Goal: Navigation & Orientation: Find specific page/section

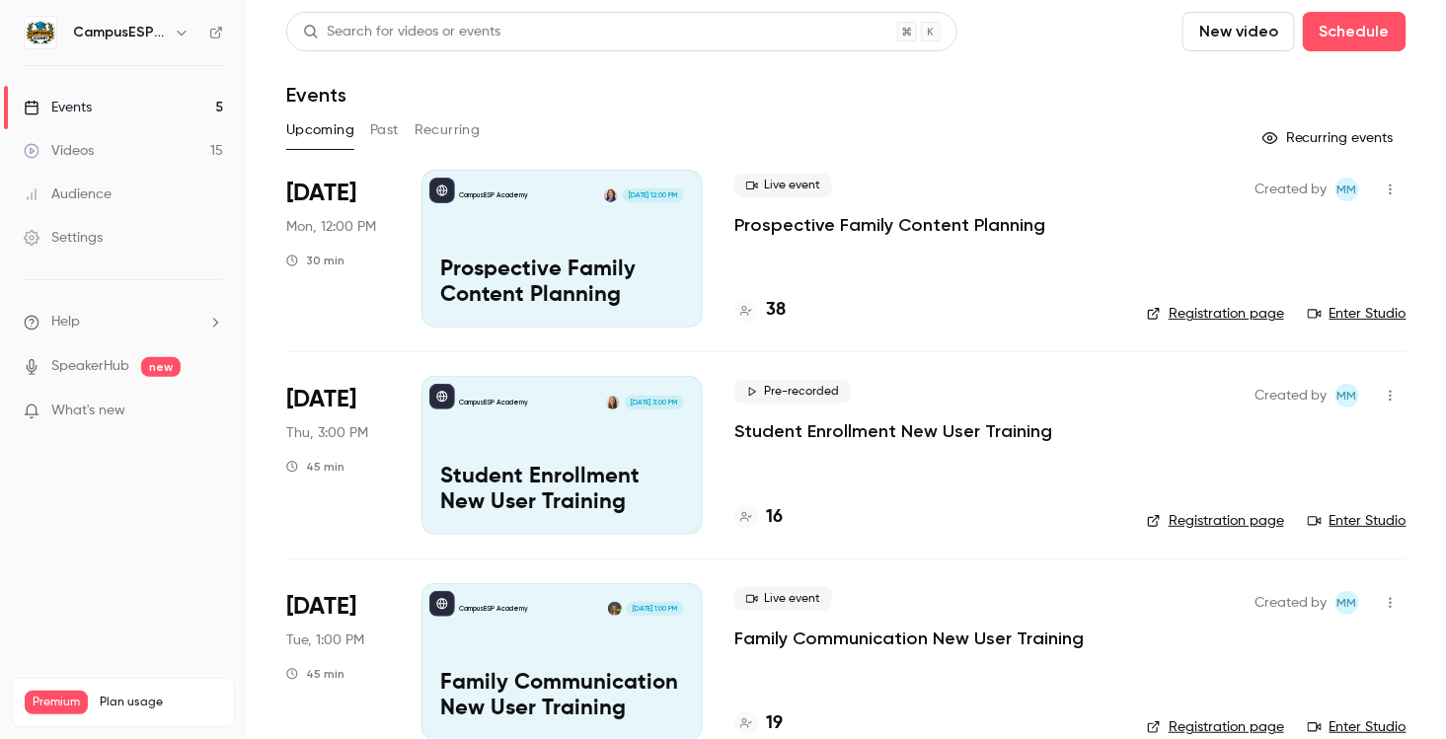
click at [550, 227] on div "CampusESP Academy [DATE] 12:00 PM Prospective Family Content Planning" at bounding box center [561, 249] width 281 height 158
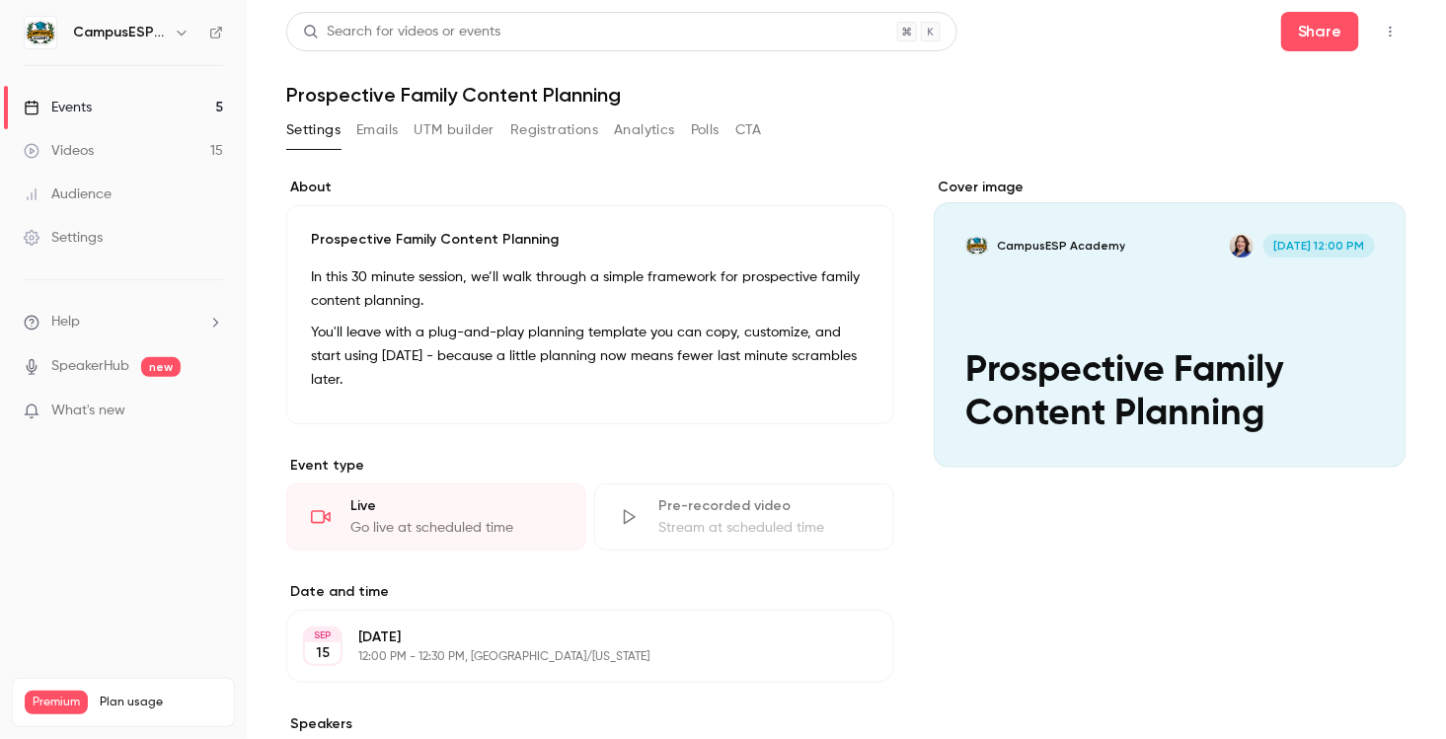
click at [749, 122] on button "CTA" at bounding box center [748, 130] width 27 height 32
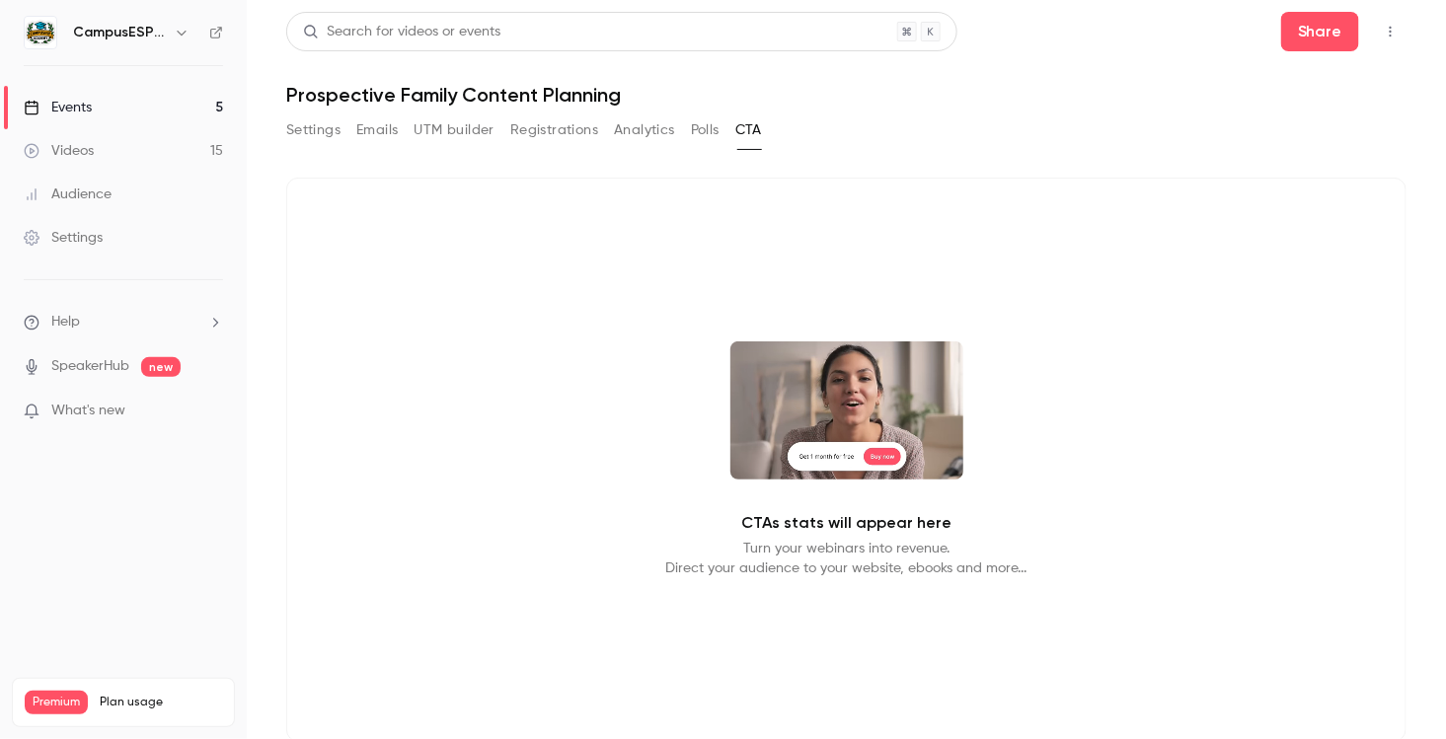
click at [322, 126] on button "Settings" at bounding box center [313, 130] width 54 height 32
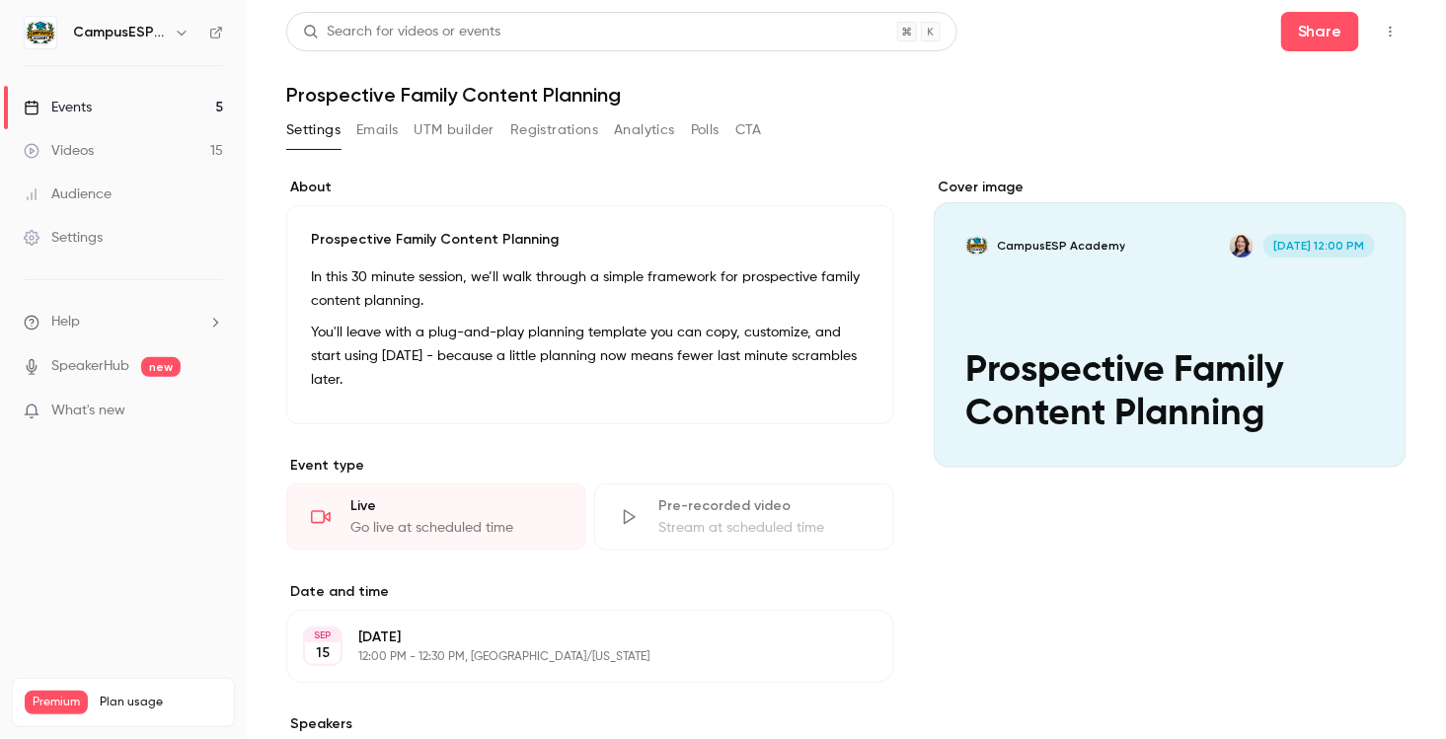
click at [844, 369] on button "Edit" at bounding box center [834, 385] width 72 height 32
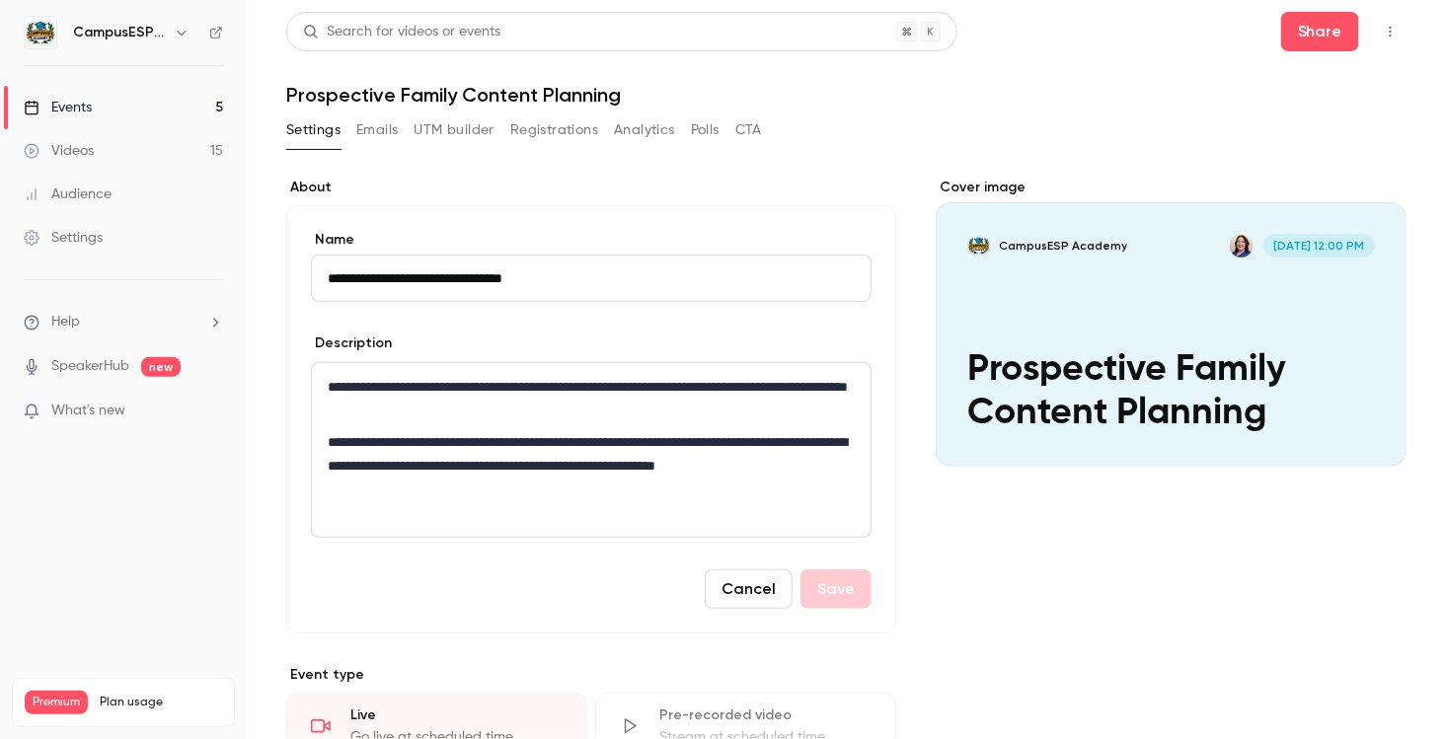
click at [567, 492] on p "**********" at bounding box center [591, 465] width 527 height 71
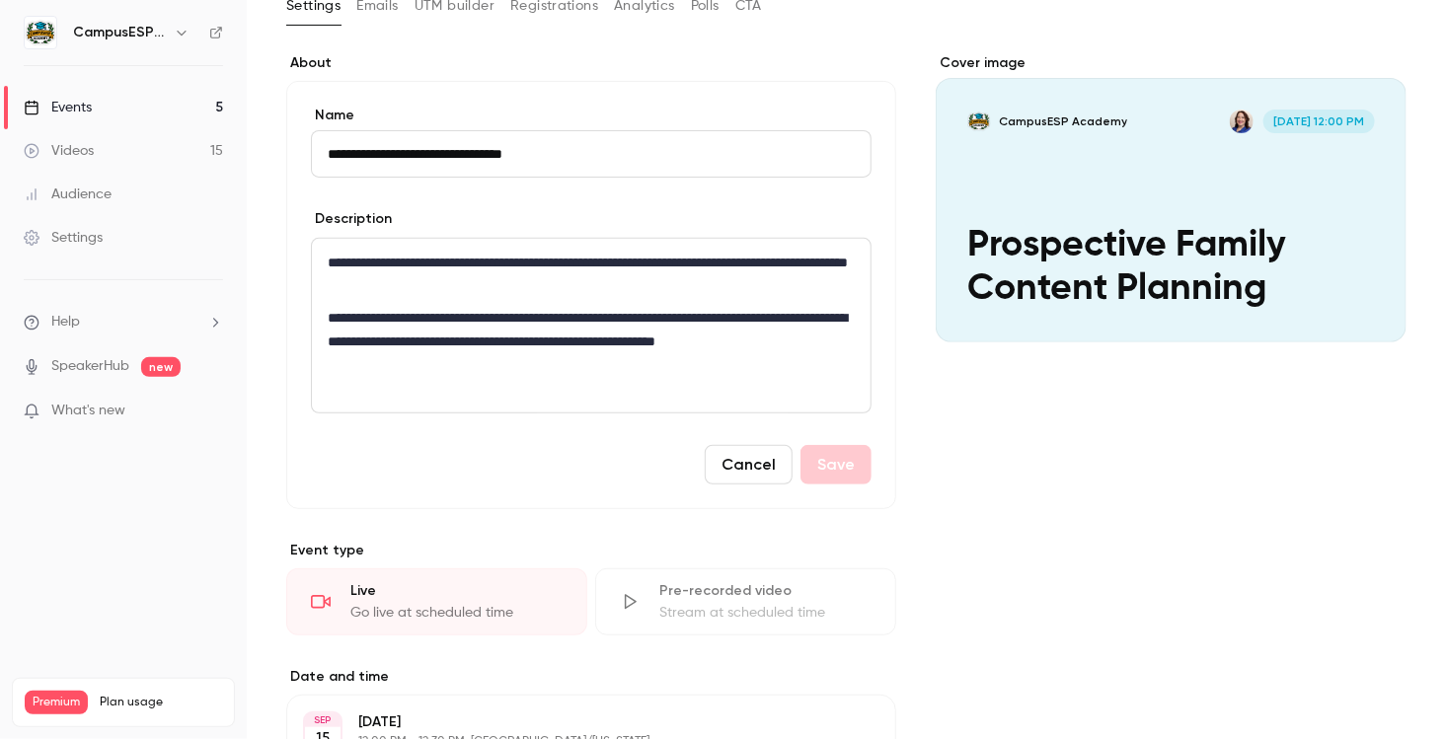
scroll to position [130, 0]
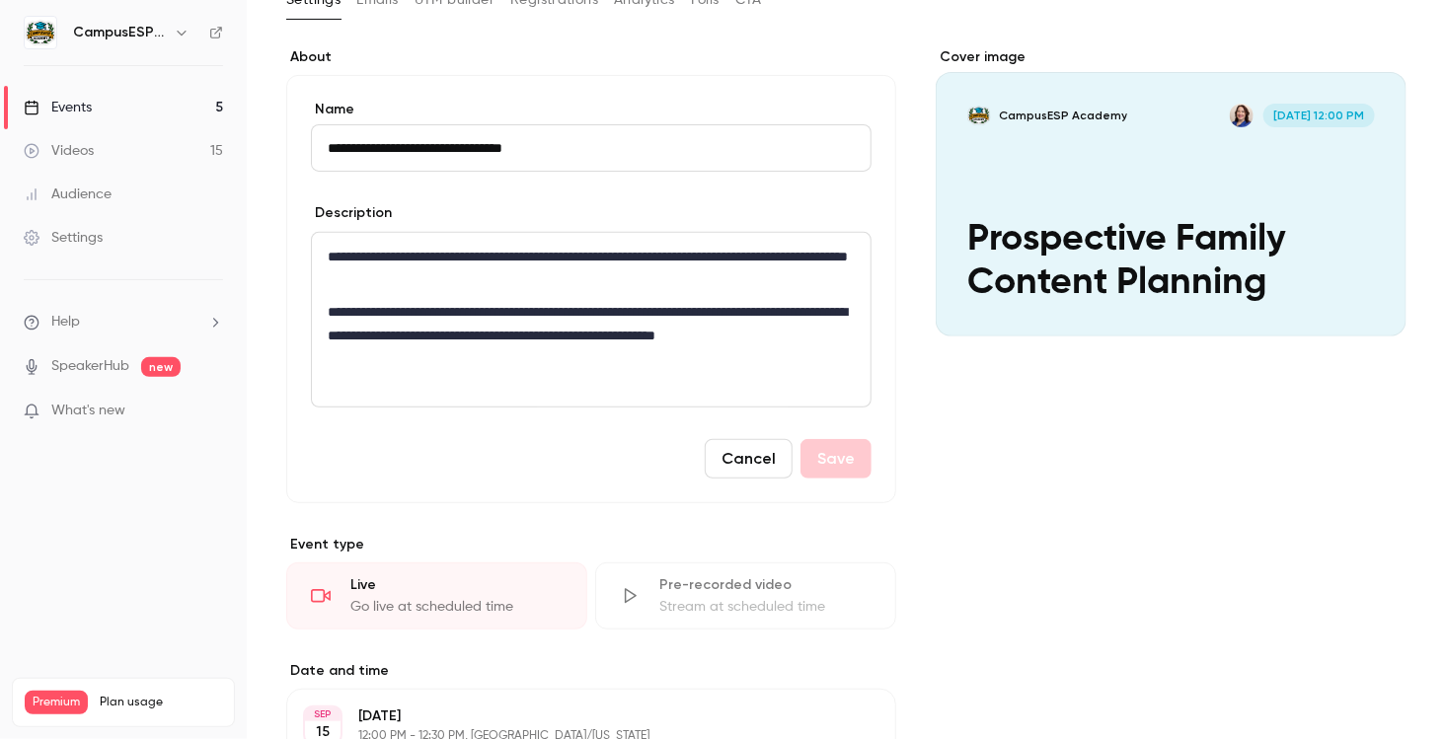
click at [756, 458] on button "Cancel" at bounding box center [749, 458] width 88 height 39
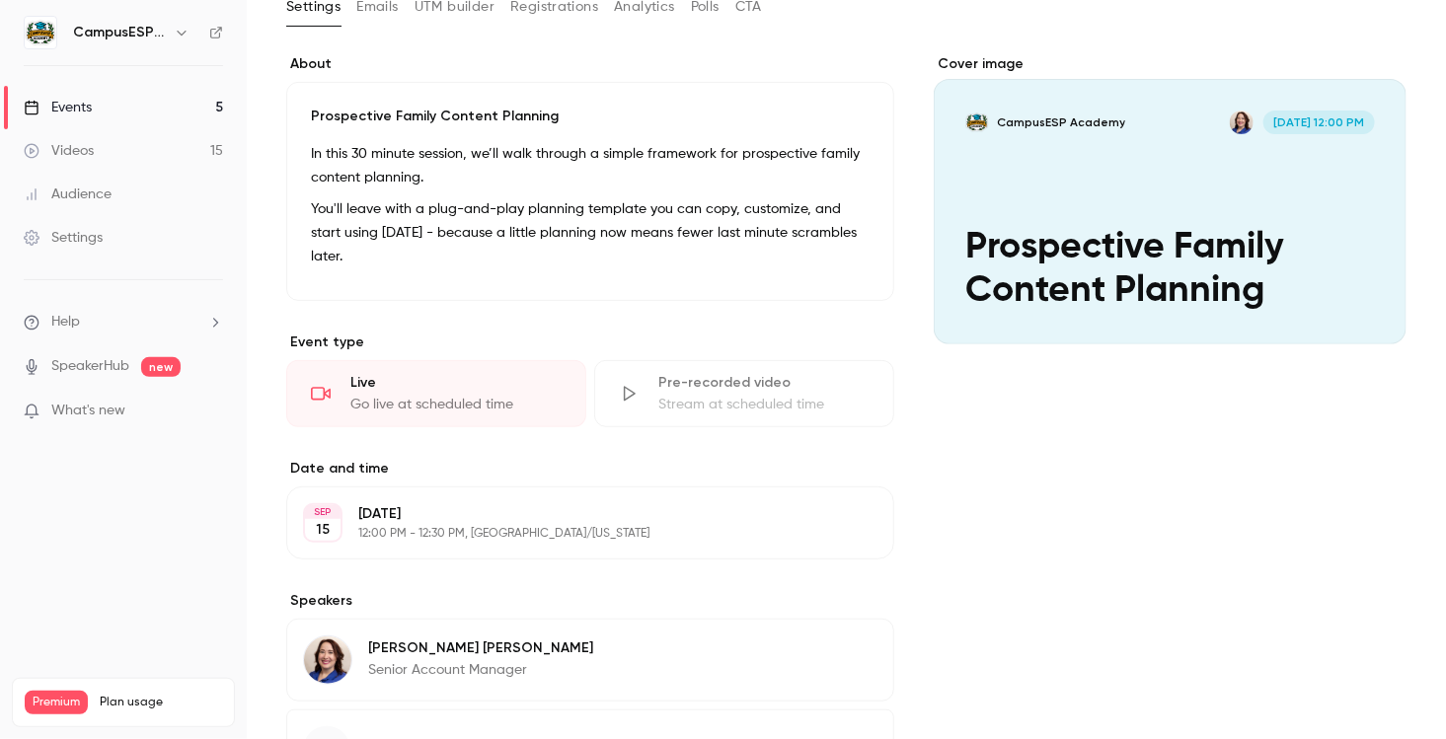
scroll to position [0, 0]
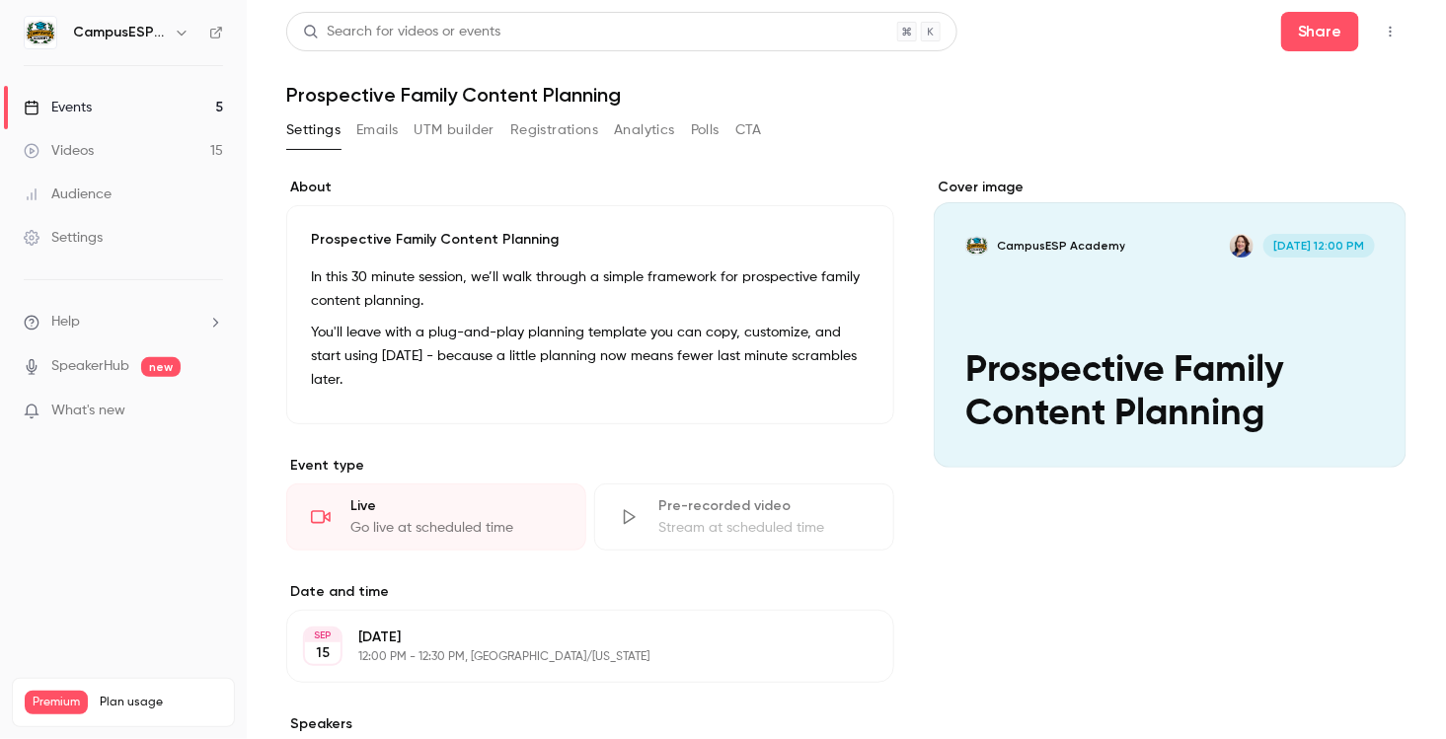
click at [107, 108] on link "Events 5" at bounding box center [123, 107] width 247 height 43
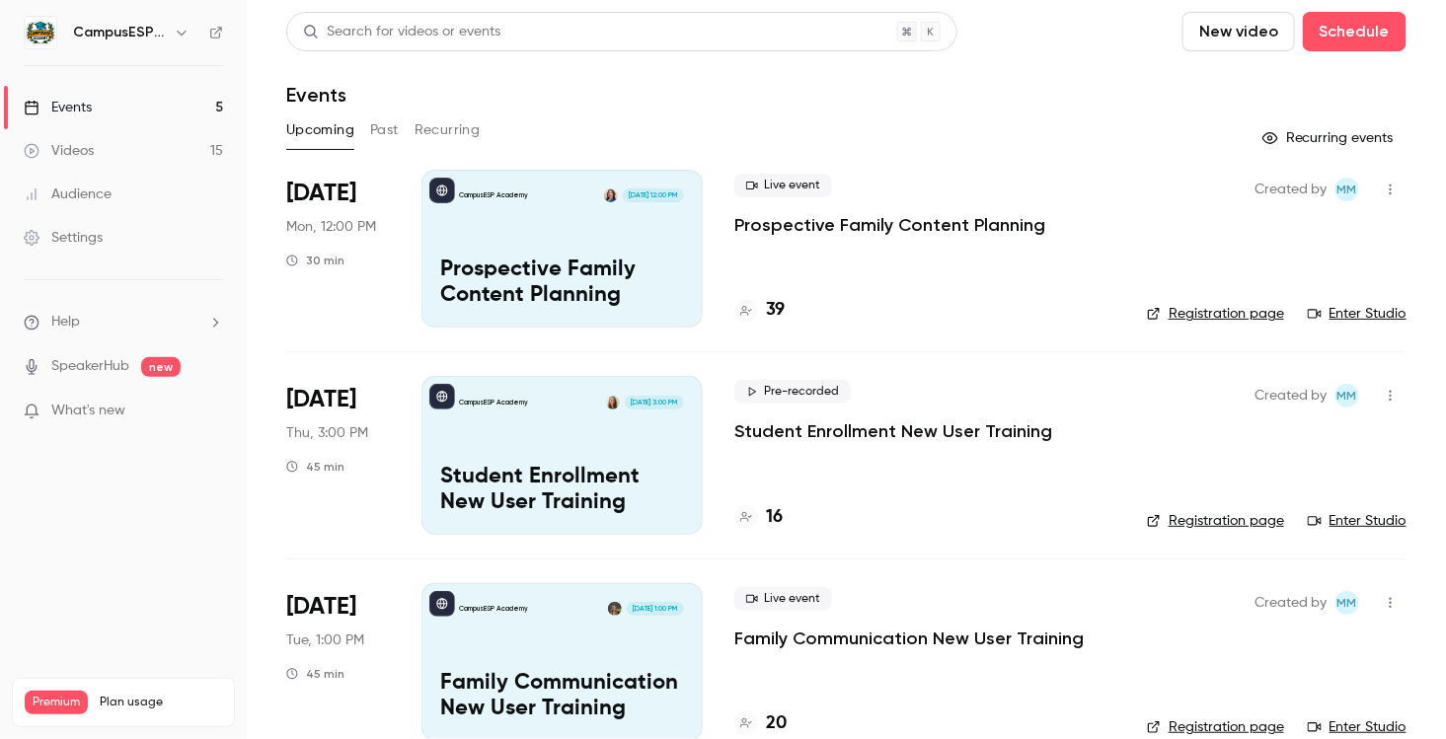
click at [380, 130] on button "Past" at bounding box center [384, 130] width 29 height 32
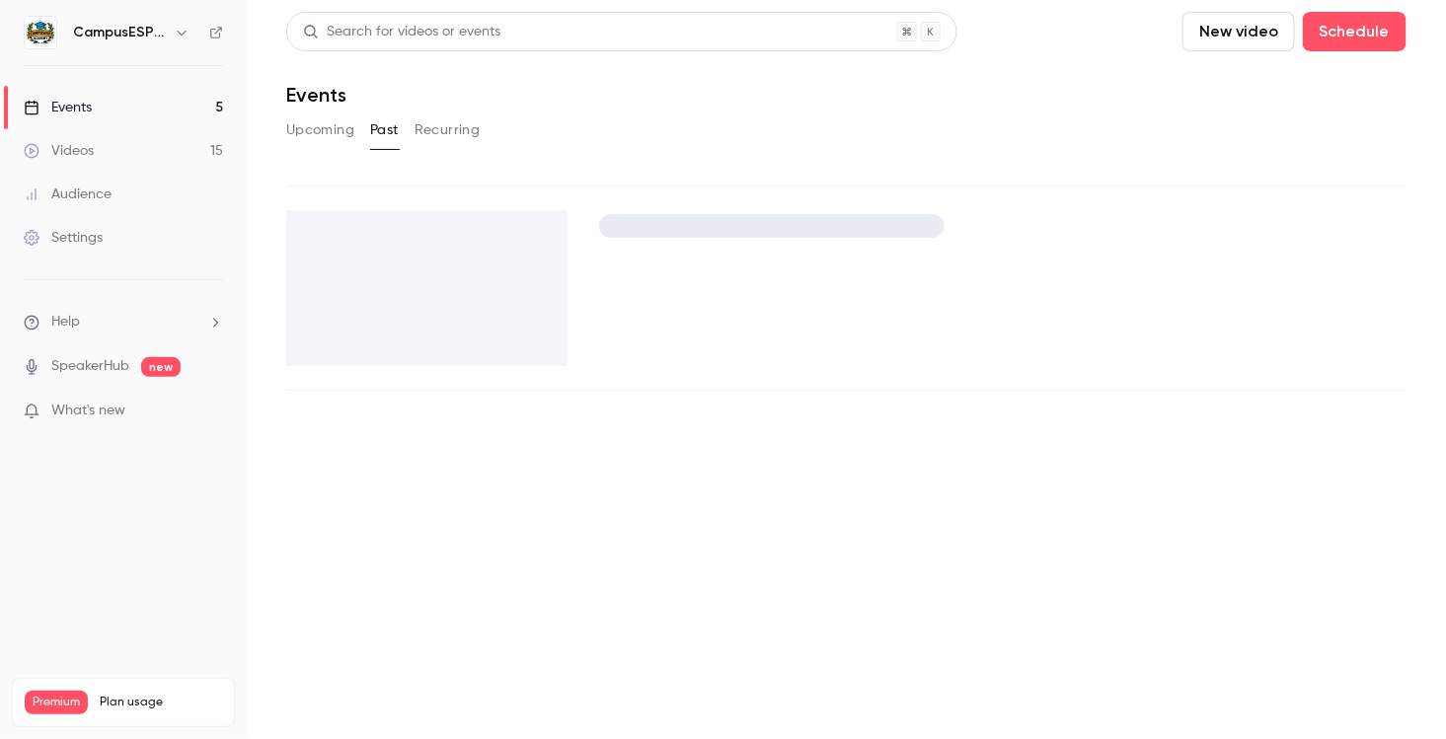
click at [86, 150] on div "Videos" at bounding box center [59, 151] width 70 height 20
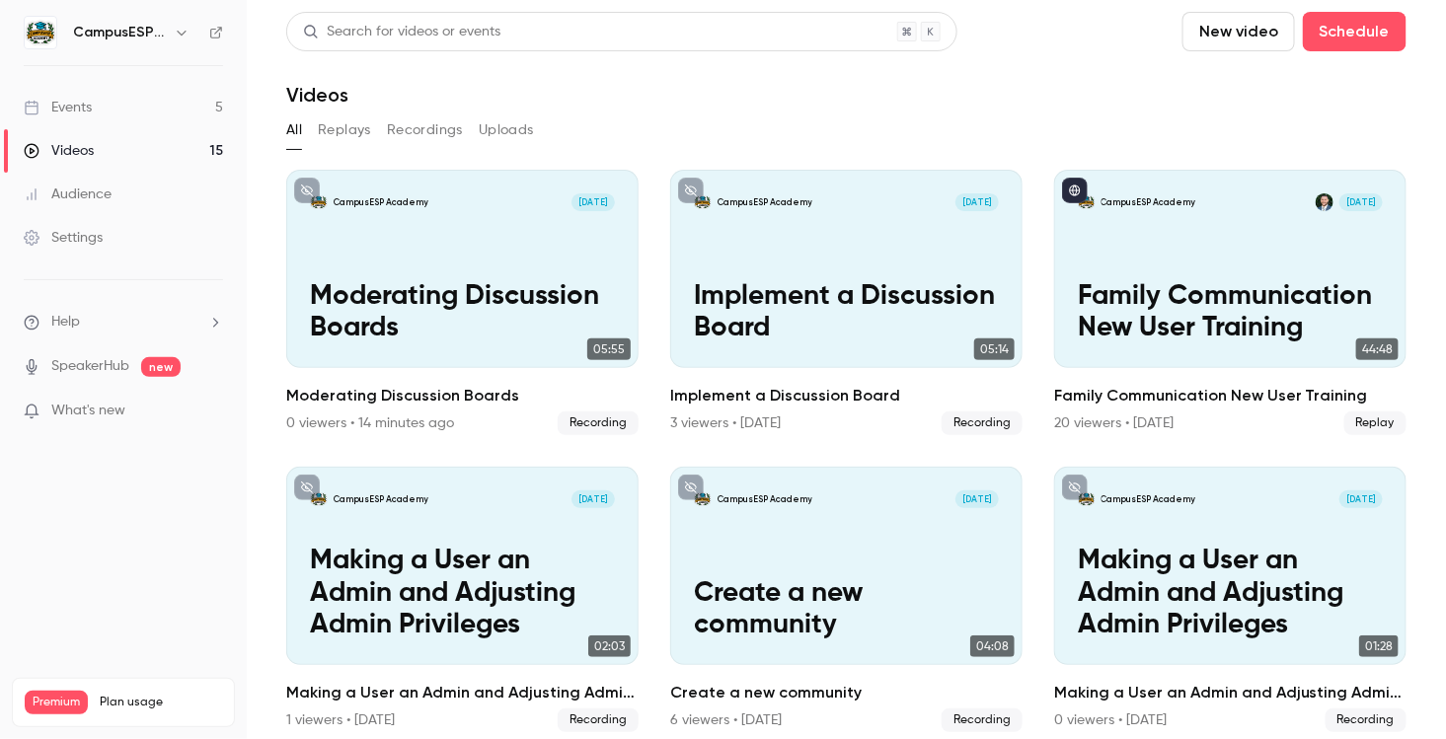
click at [424, 128] on button "Recordings" at bounding box center [425, 130] width 76 height 32
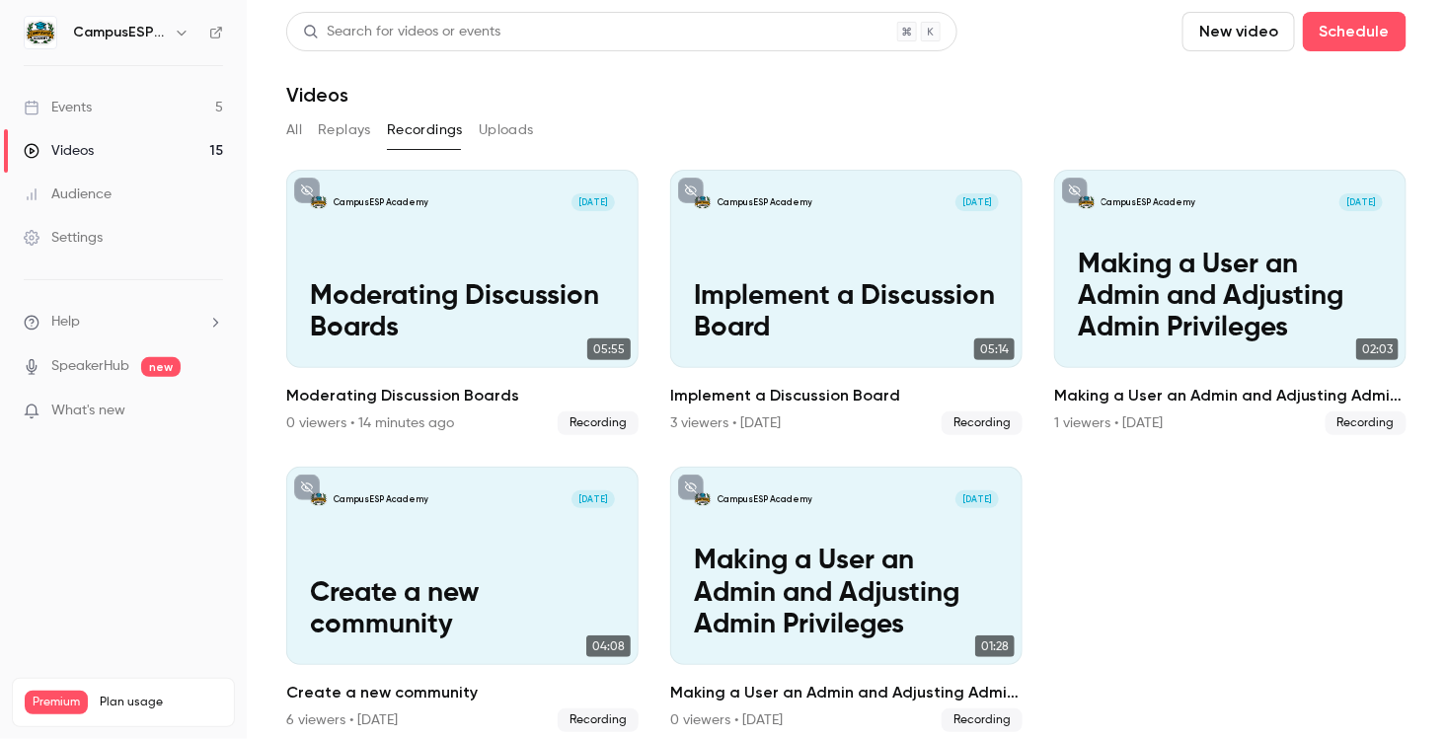
click at [350, 138] on button "Replays" at bounding box center [344, 130] width 53 height 32
